Goal: Navigation & Orientation: Find specific page/section

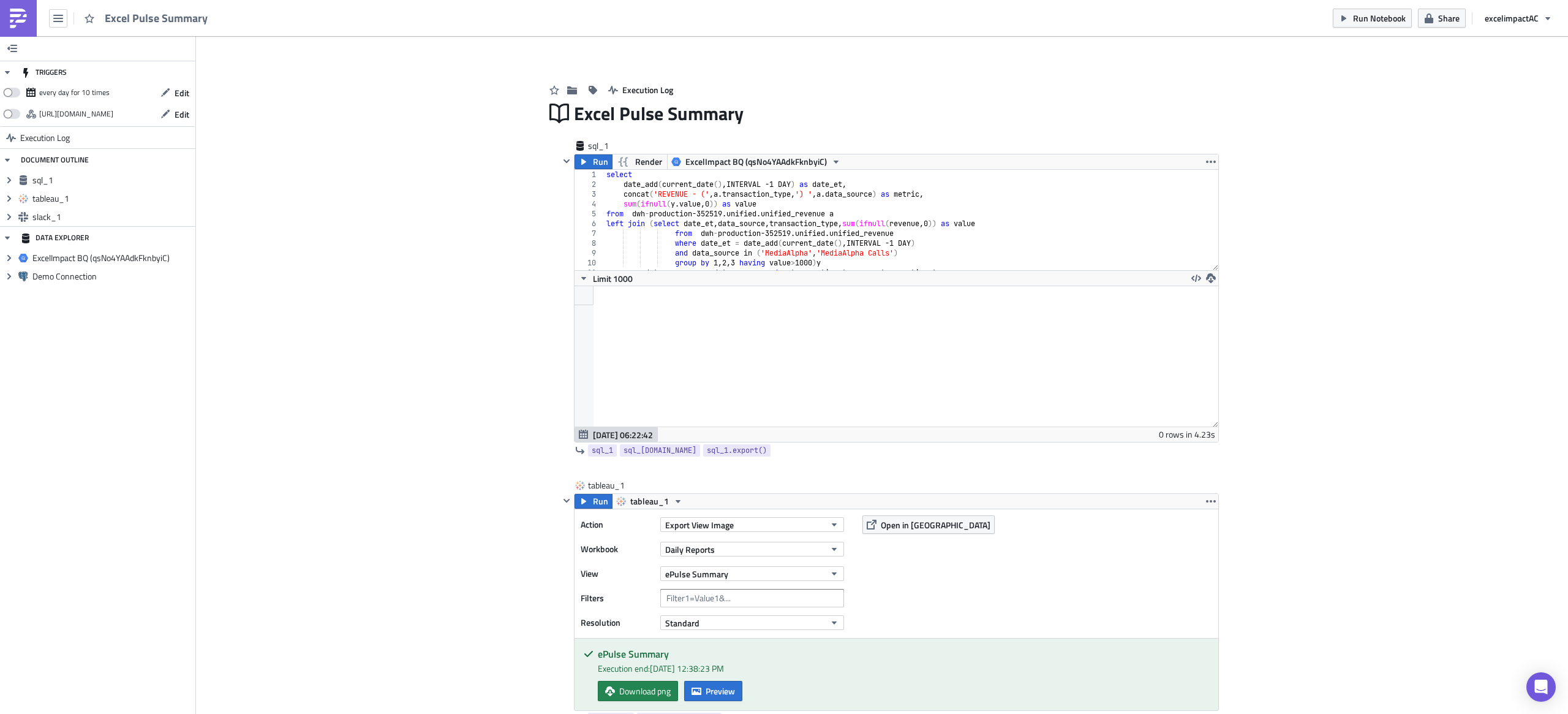
scroll to position [140, 643]
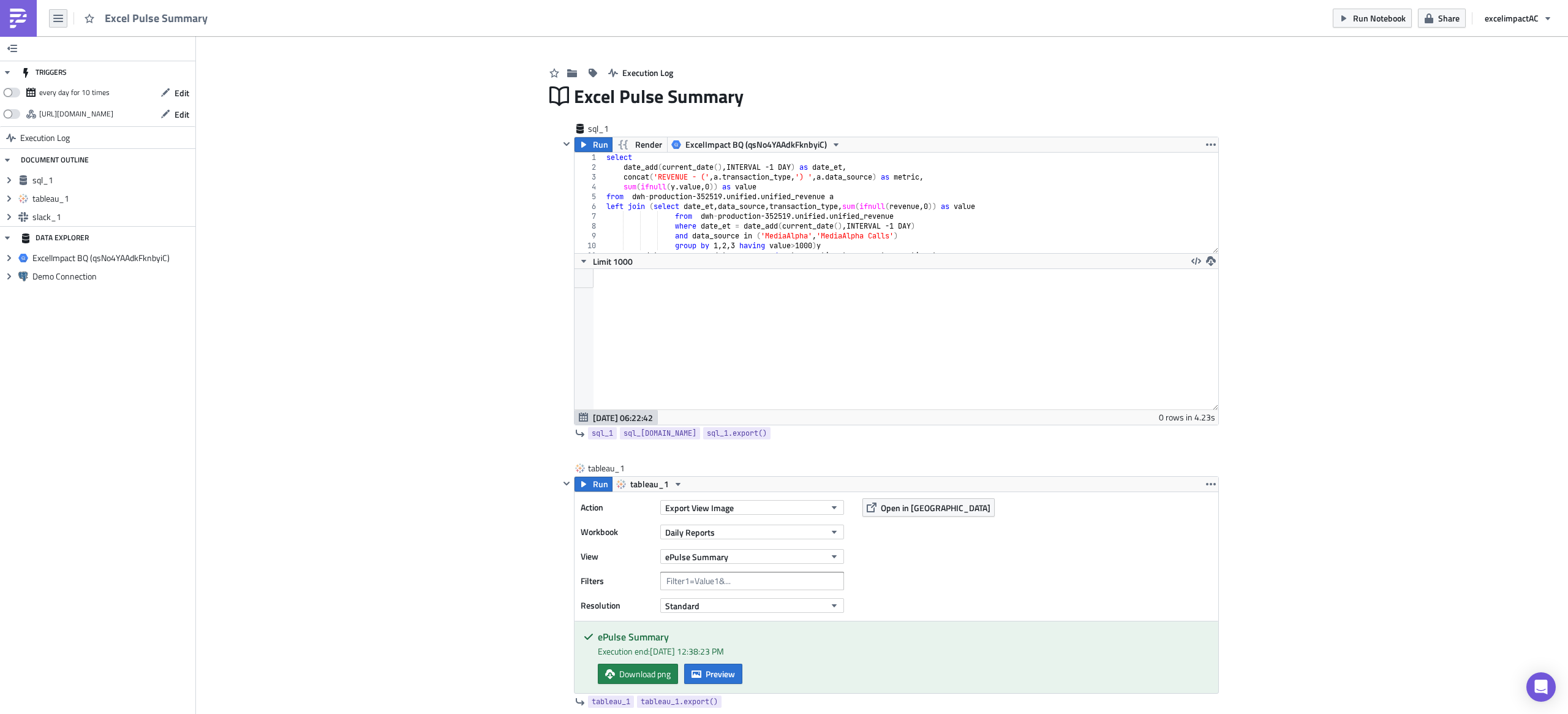
click at [58, 22] on icon "button" at bounding box center [58, 19] width 10 height 10
click at [105, 69] on div "Home" at bounding box center [111, 67] width 82 height 12
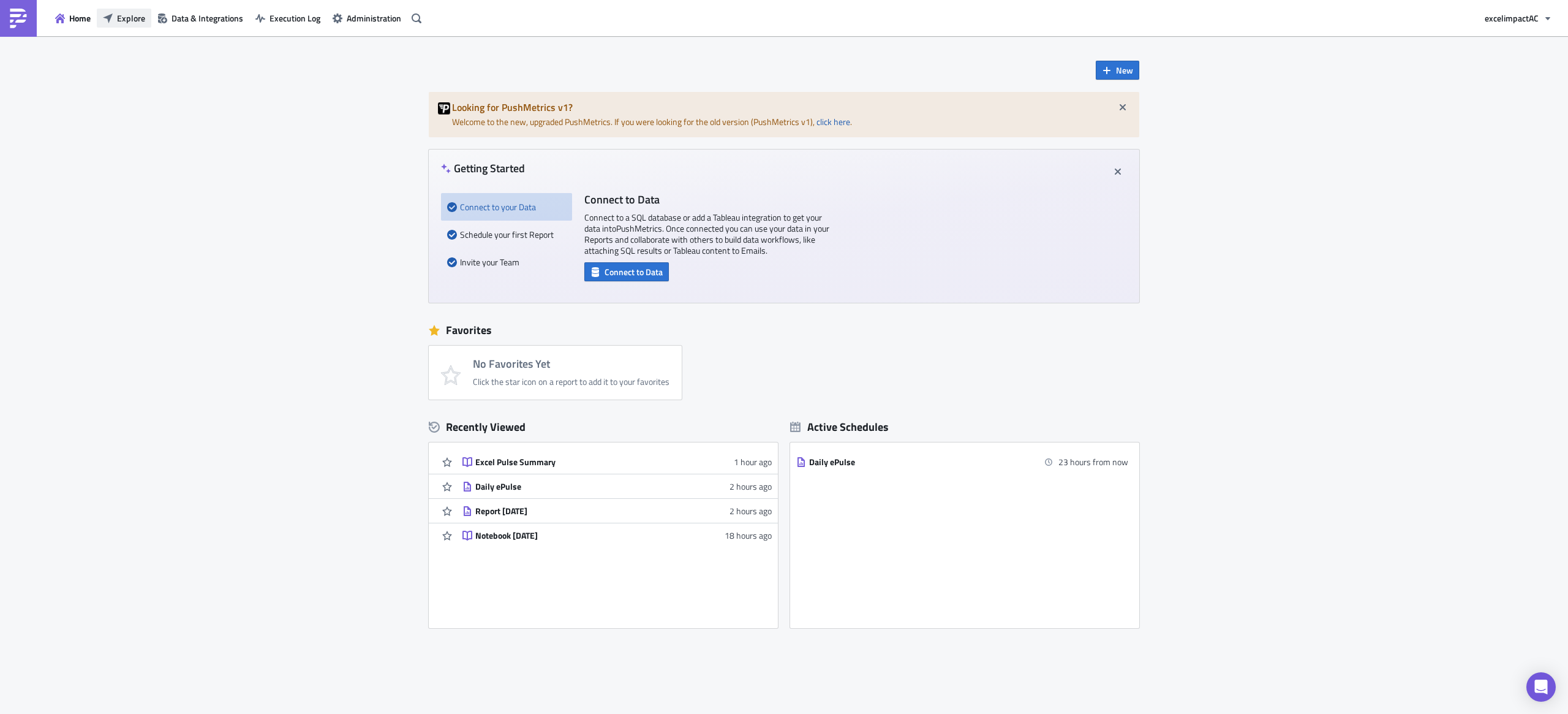
click at [138, 17] on span "Explore" at bounding box center [131, 18] width 28 height 13
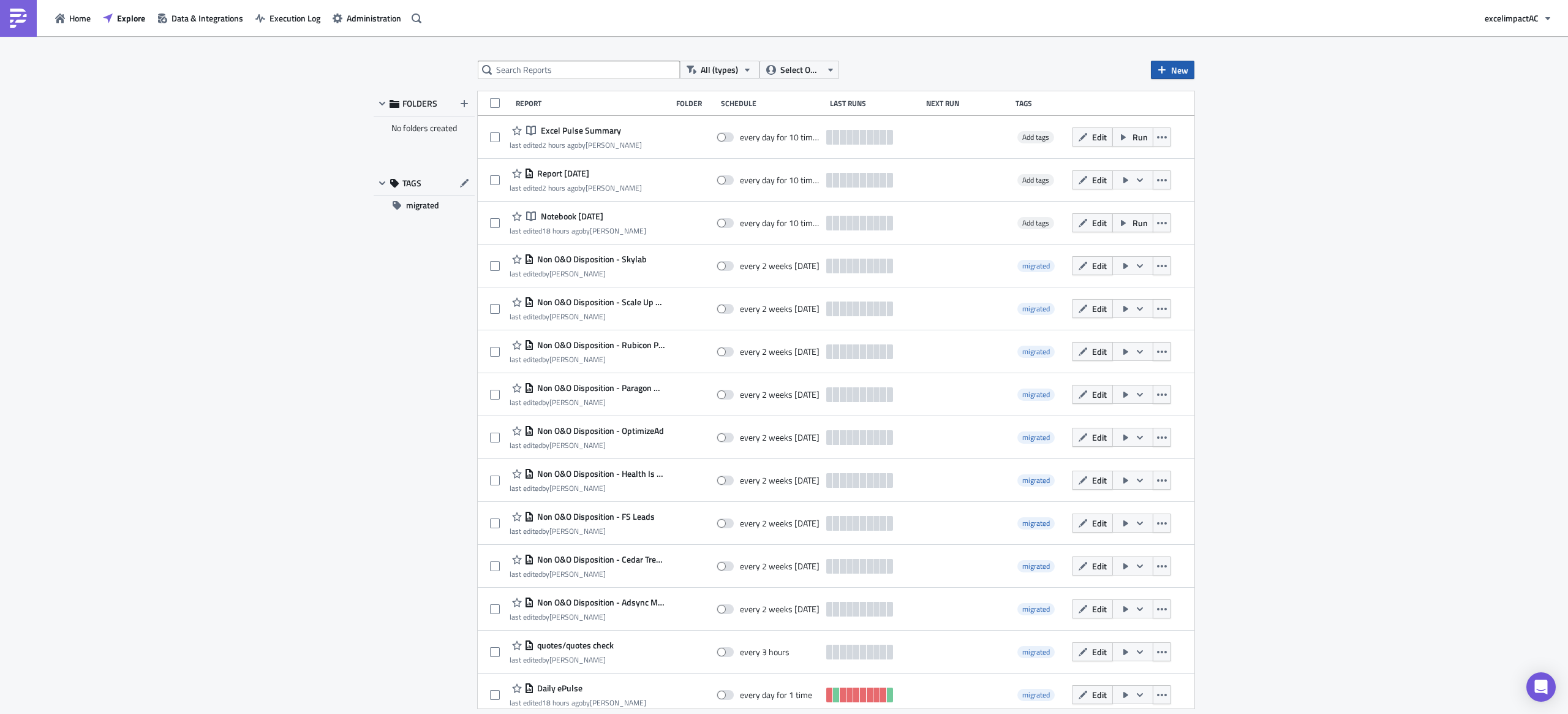
click at [1173, 71] on span "New" at bounding box center [1180, 70] width 17 height 13
